Goal: Task Accomplishment & Management: Manage account settings

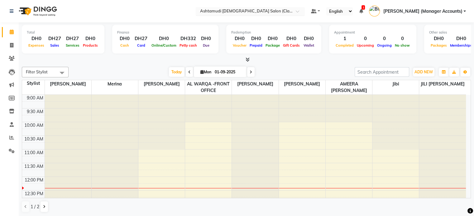
click at [258, 11] on input "text" at bounding box center [244, 12] width 90 height 6
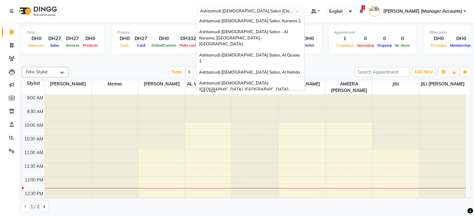
scroll to position [4, 0]
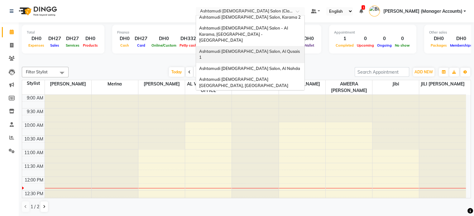
click at [281, 49] on span "Ashtamudi [DEMOGRAPHIC_DATA] Salon, Al Qusais 1" at bounding box center [250, 54] width 102 height 11
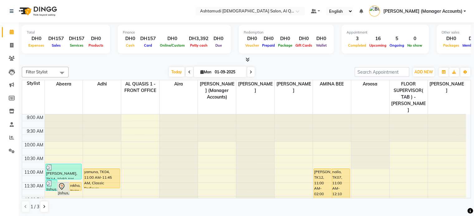
click at [263, 5] on nav "Select Location × Ashtamudi [DEMOGRAPHIC_DATA] Salon, Al Qusais 1 Default Panel…" at bounding box center [237, 11] width 474 height 22
click at [9, 141] on span at bounding box center [11, 138] width 11 height 7
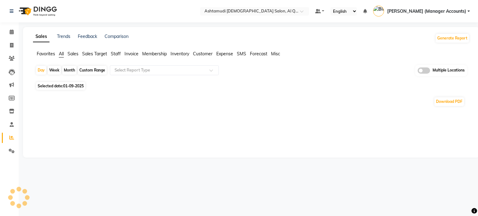
click at [72, 51] on li "Sales" at bounding box center [73, 54] width 11 height 7
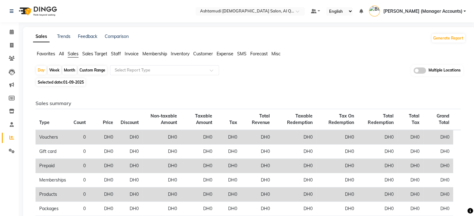
click at [71, 55] on span "Sales" at bounding box center [73, 54] width 11 height 6
click at [71, 83] on span "01-09-2025" at bounding box center [73, 82] width 21 height 5
select select "9"
select select "2025"
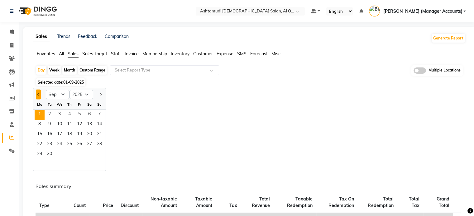
click at [37, 90] on button "Previous month" at bounding box center [38, 95] width 5 height 10
select select "8"
click at [87, 156] on span "30" at bounding box center [89, 155] width 10 height 10
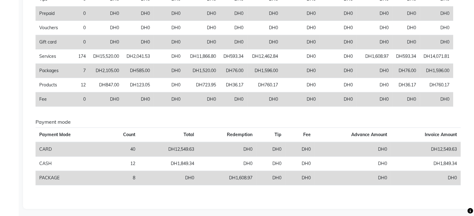
scroll to position [160, 0]
